Goal: Find contact information: Find contact information

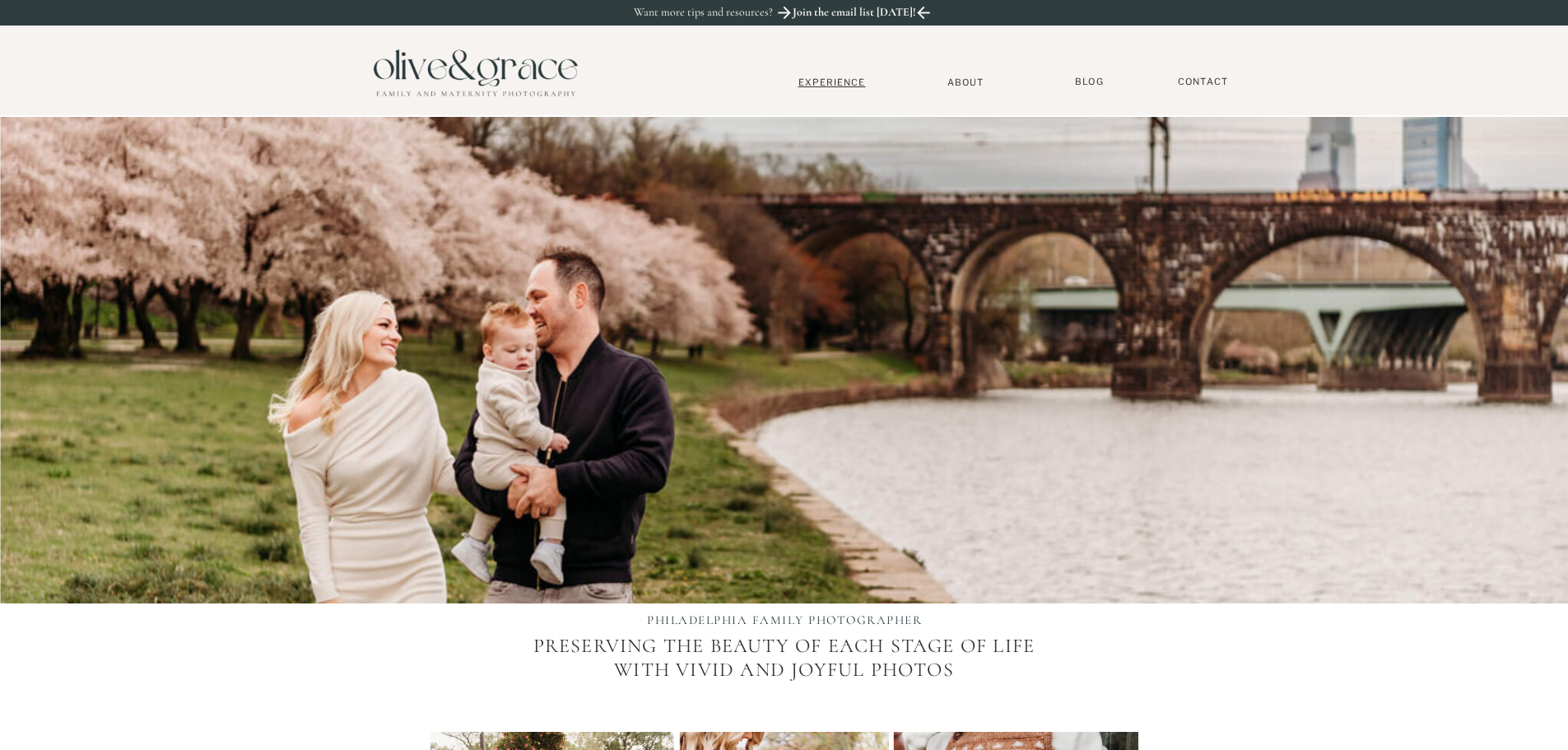
click at [830, 83] on nav "Experience" at bounding box center [833, 83] width 109 height 12
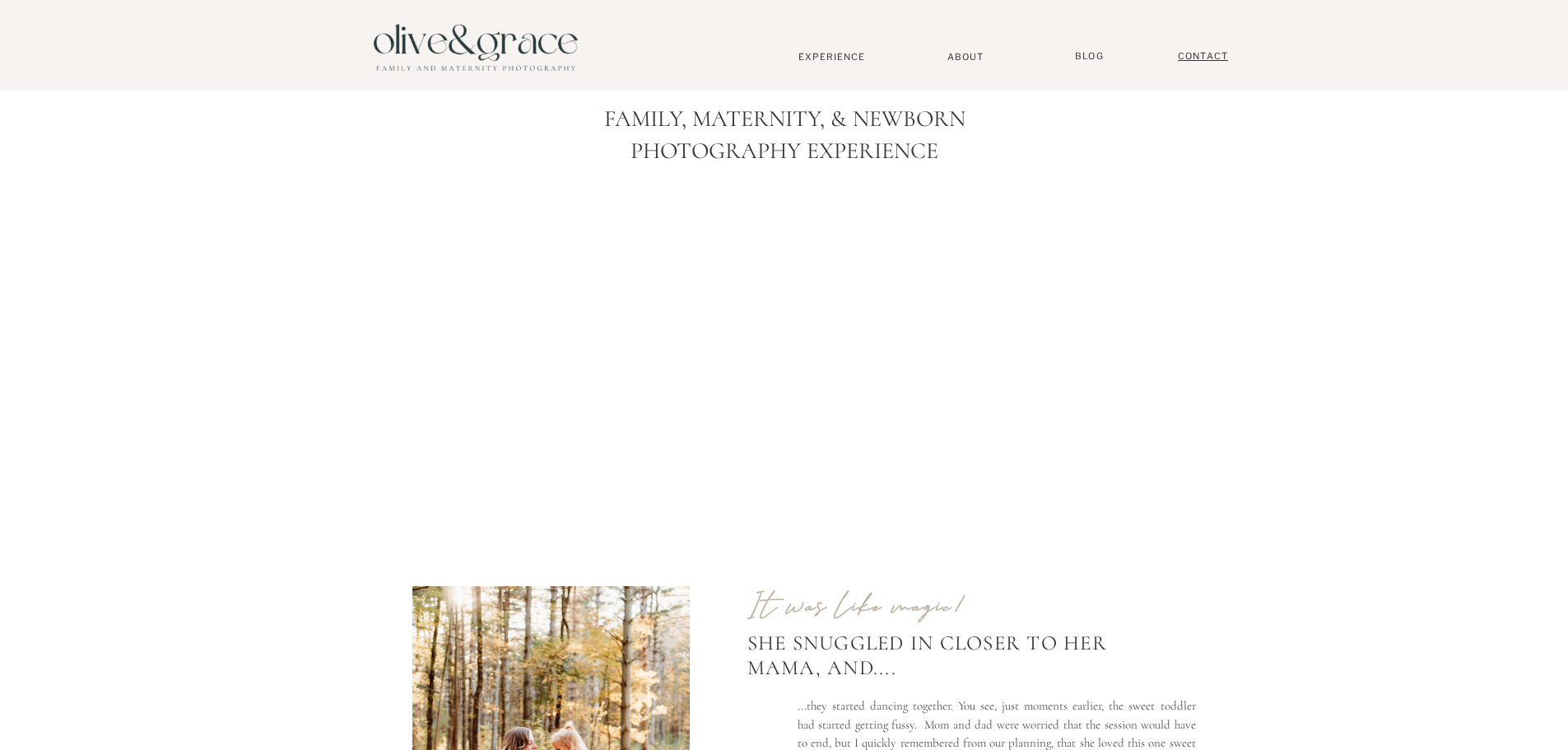
click at [1190, 56] on nav "Contact" at bounding box center [1204, 56] width 66 height 13
